Goal: Information Seeking & Learning: Learn about a topic

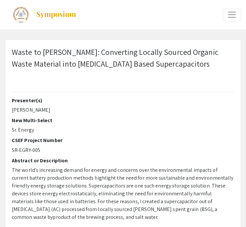
select select "1"
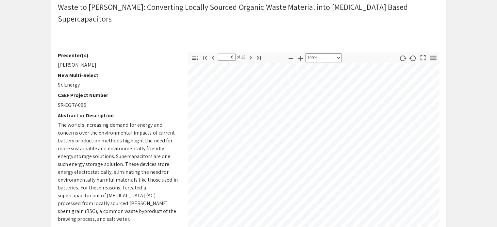
scroll to position [47, 0]
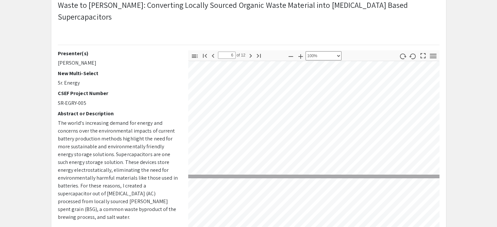
type input "7"
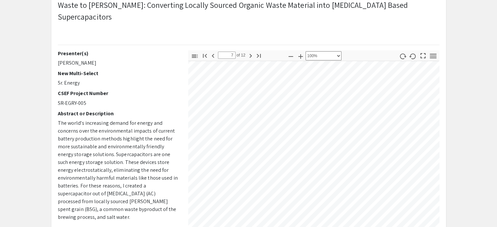
scroll to position [1631, 14]
select select "page-width"
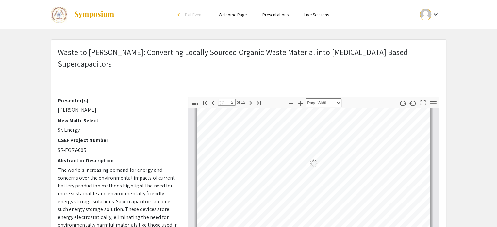
scroll to position [195, 0]
type input "1"
click at [65, 57] on p "Waste to [PERSON_NAME]: Converting Locally Sourced Organic Waste Material into …" at bounding box center [249, 58] width 382 height 24
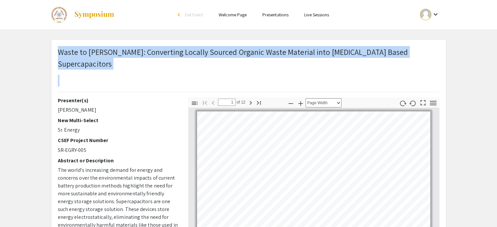
click at [65, 57] on p "Waste to [PERSON_NAME]: Converting Locally Sourced Organic Waste Material into …" at bounding box center [249, 58] width 382 height 24
click at [203, 52] on p "Waste to [PERSON_NAME]: Converting Locally Sourced Organic Waste Material into …" at bounding box center [249, 58] width 382 height 24
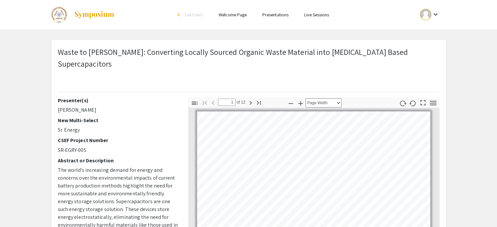
click at [245, 52] on p "Waste to [PERSON_NAME]: Converting Locally Sourced Organic Waste Material into …" at bounding box center [249, 58] width 382 height 24
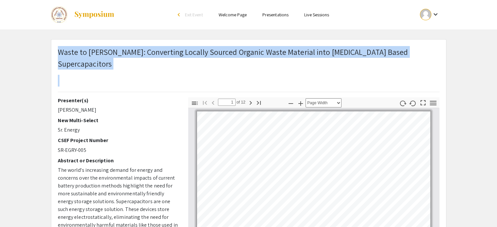
click at [245, 52] on p "Waste to [PERSON_NAME]: Converting Locally Sourced Organic Waste Material into …" at bounding box center [249, 58] width 382 height 24
